Goal: Task Accomplishment & Management: Complete application form

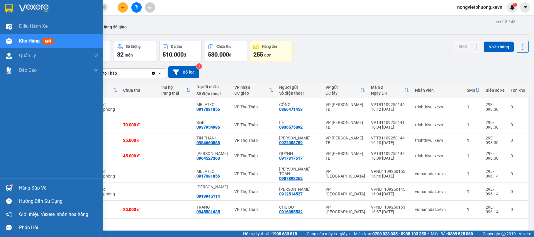
click at [8, 183] on div at bounding box center [9, 188] width 10 height 10
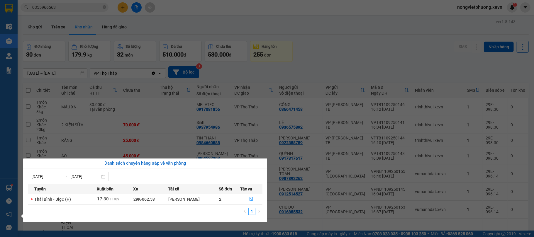
click at [323, 54] on section "Kết quả tìm kiếm ( 1 ) Bộ lọc Mã ĐH Trạng thái Món hàng Thu hộ Tổng cước Chưa c…" at bounding box center [267, 118] width 534 height 237
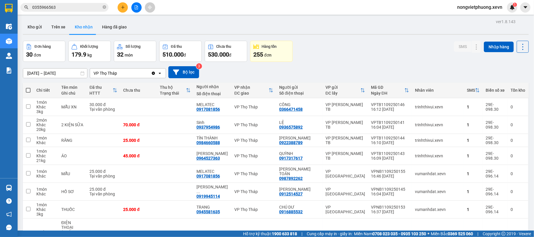
click at [388, 47] on div "Đơn hàng 30 đơn Khối lượng 179.9 kg Số lượng 32 món Đã thu 510.000 đ Chưa thu 5…" at bounding box center [275, 51] width 505 height 21
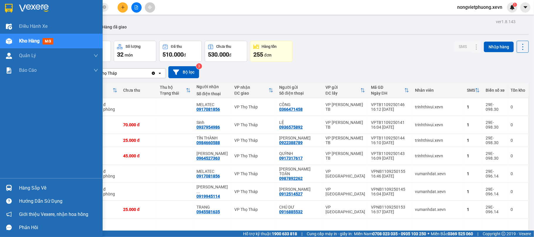
click at [6, 10] on img at bounding box center [9, 8] width 8 height 9
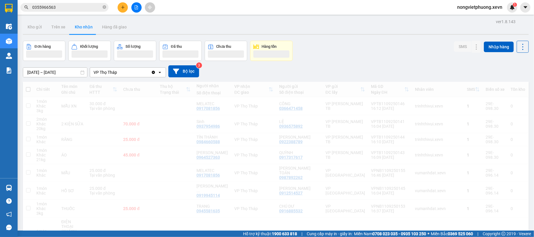
click at [379, 47] on div "Đơn hàng Khối lượng Số lượng Đã thu Chưa thu Hàng tồn SMS Nhập hàng" at bounding box center [275, 51] width 505 height 20
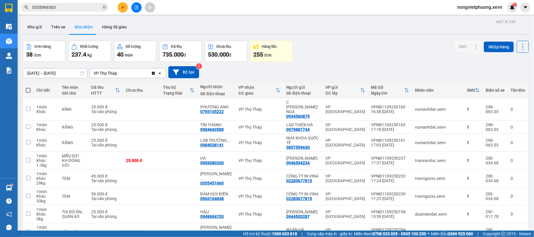
click at [73, 3] on span "0355966563" at bounding box center [65, 7] width 88 height 9
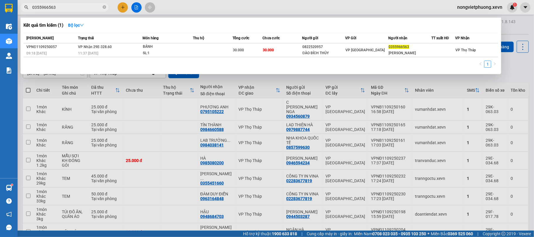
click at [69, 8] on input "0355966563" at bounding box center [66, 7] width 69 height 6
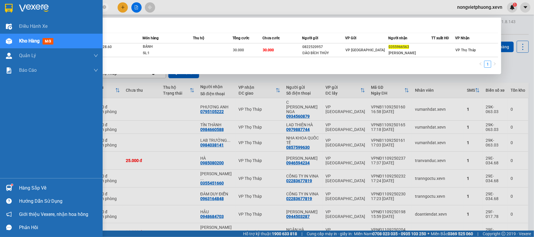
drag, startPoint x: 69, startPoint y: 8, endPoint x: 0, endPoint y: 5, distance: 68.7
click at [0, 5] on section "Kết quả tìm kiếm ( 1 ) Bộ lọc Mã ĐH Trạng thái Món hàng Thu hộ Tổng cước Chưa c…" at bounding box center [267, 118] width 534 height 237
type input "0"
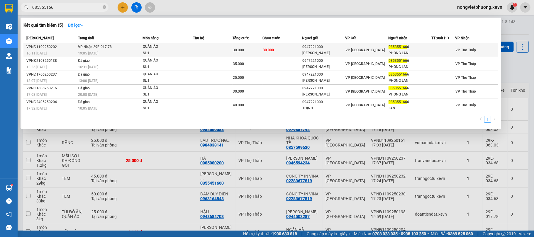
type input "085355166"
click at [376, 48] on div "VP Nam Định" at bounding box center [366, 50] width 42 height 6
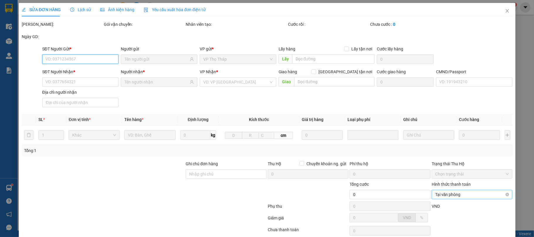
scroll to position [45, 0]
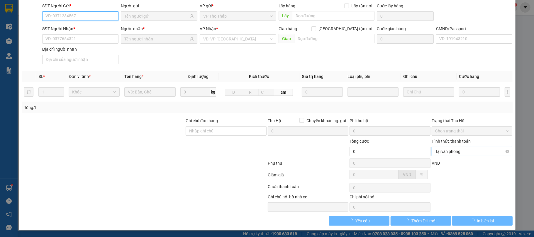
type input "0947221000"
type input "TRẦN QUANG THỊNH"
type input "0853551666"
type input "PHONG LAN"
type input "1"
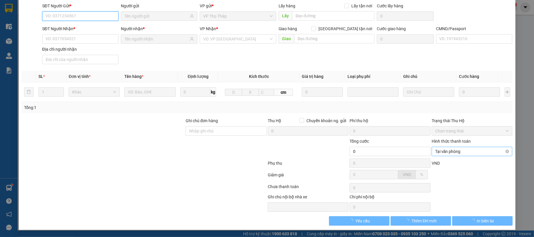
type input "30.000"
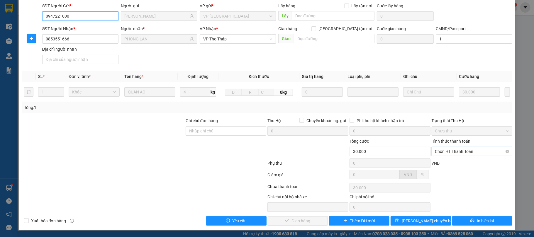
click at [443, 153] on span "Chọn HT Thanh Toán" at bounding box center [472, 151] width 74 height 9
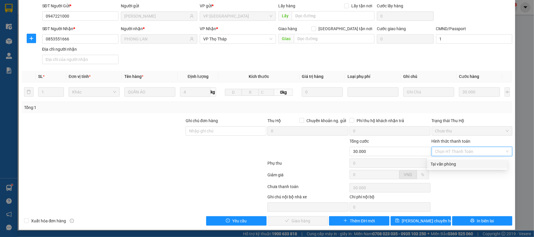
click at [436, 164] on div "Tại văn phòng" at bounding box center [466, 164] width 73 height 6
type input "0"
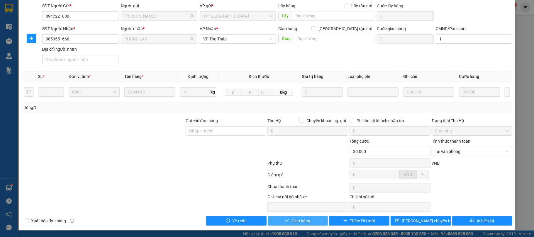
click at [306, 220] on span "Giao hàng" at bounding box center [300, 221] width 19 height 6
